Goal: Book appointment/travel/reservation

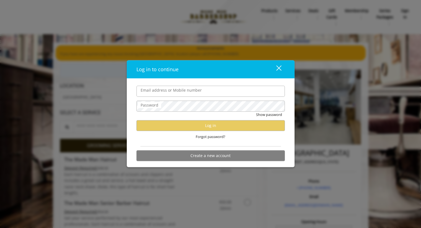
click at [280, 68] on div "close" at bounding box center [275, 69] width 11 height 8
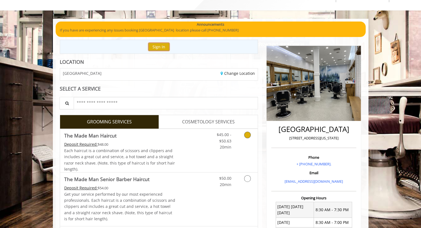
scroll to position [24, 0]
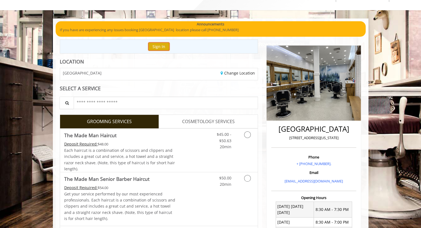
click at [159, 48] on button "Sign In" at bounding box center [158, 47] width 21 height 8
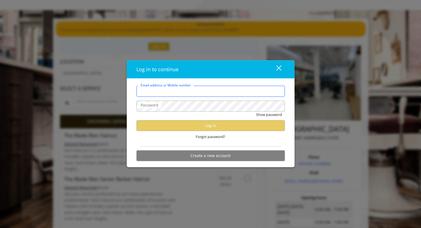
click at [162, 89] on input "Email address or Mobile number" at bounding box center [210, 91] width 148 height 11
type input "**********"
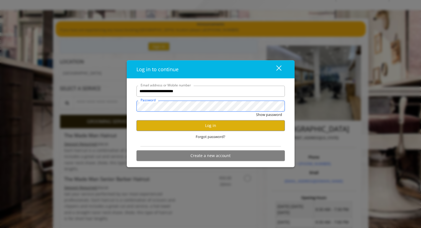
click at [256, 112] on button "Show password" at bounding box center [269, 115] width 26 height 6
click at [186, 127] on button "Log in" at bounding box center [210, 125] width 148 height 11
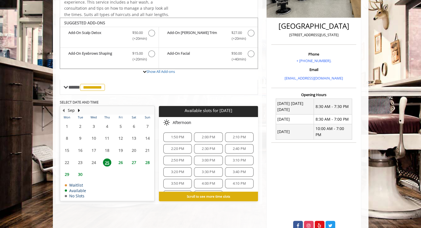
scroll to position [140, 0]
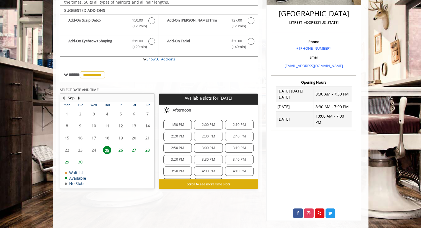
click at [202, 158] on span "3:30 PM" at bounding box center [208, 160] width 13 height 4
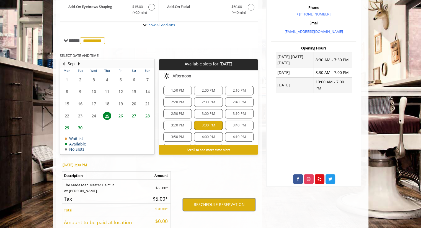
scroll to position [216, 0]
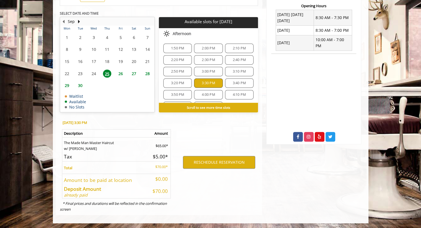
click at [235, 85] on div "3:40 PM" at bounding box center [239, 83] width 28 height 9
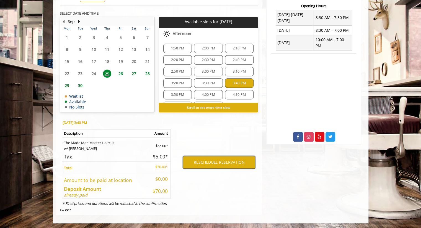
click at [224, 158] on button "RESCHEDULE RESERVATION" at bounding box center [219, 162] width 72 height 13
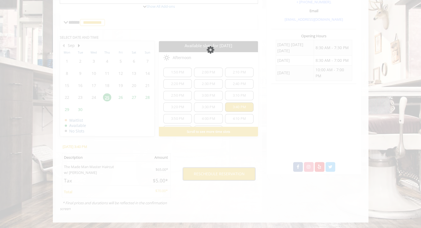
scroll to position [186, 0]
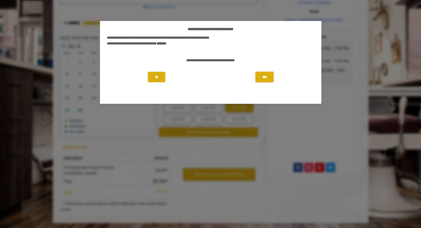
click at [264, 75] on button "***" at bounding box center [264, 77] width 18 height 11
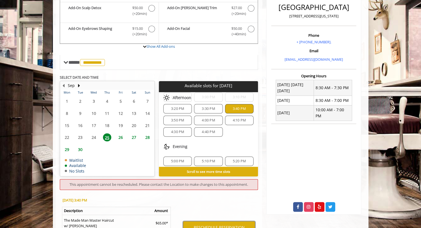
scroll to position [0, 0]
